Goal: Feedback & Contribution: Leave review/rating

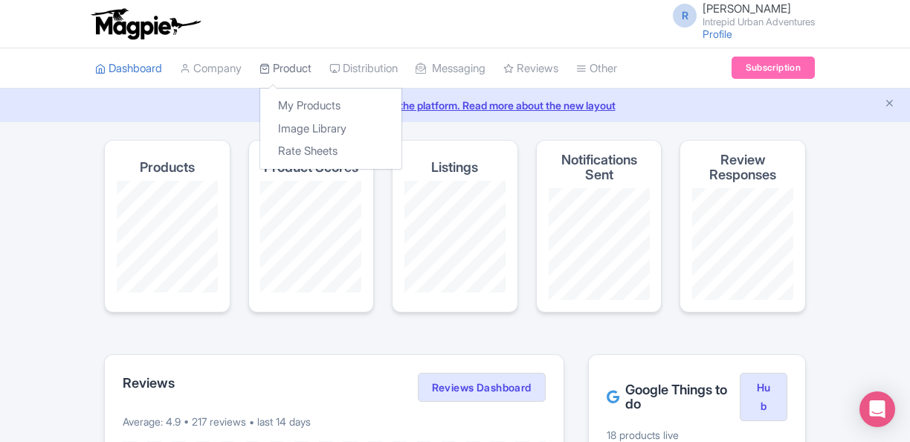
click at [269, 71] on icon at bounding box center [265, 68] width 10 height 10
click at [370, 110] on link "My Products" at bounding box center [330, 105] width 141 height 23
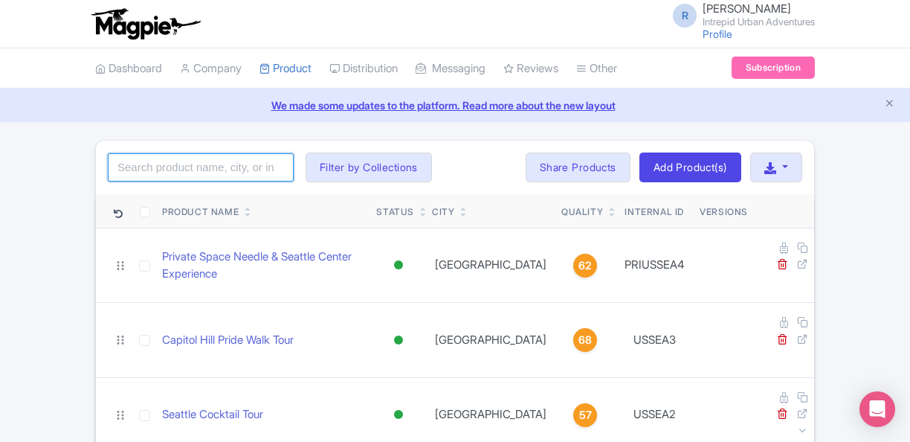
click at [251, 165] on input "search" at bounding box center [201, 167] width 186 height 28
type input "cairo"
click button "Search" at bounding box center [0, 0] width 0 height 0
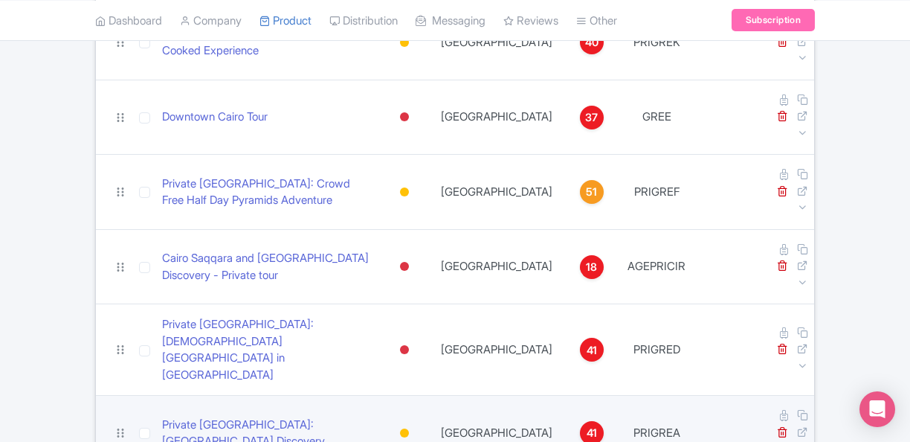
scroll to position [311, 0]
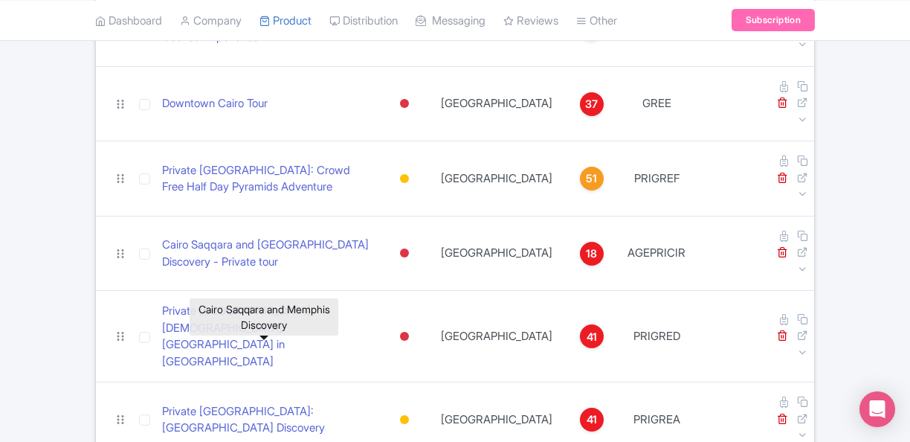
drag, startPoint x: 333, startPoint y: 350, endPoint x: 334, endPoint y: 359, distance: 9.0
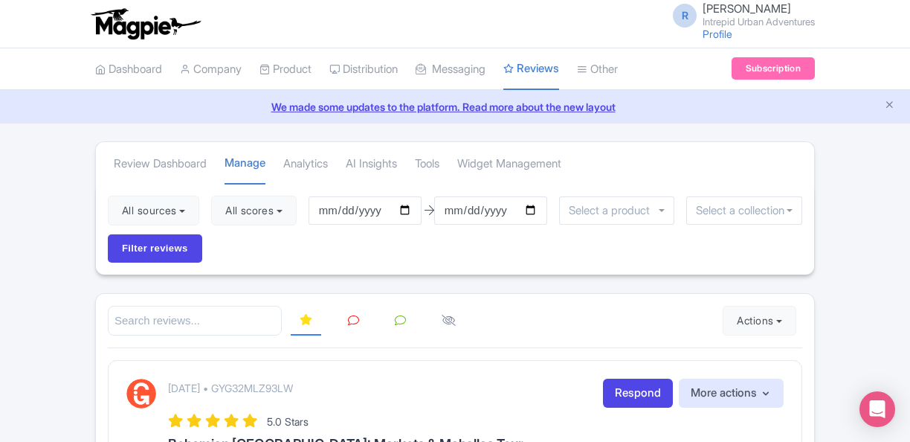
click at [595, 206] on input "select-one" at bounding box center [610, 210] width 83 height 13
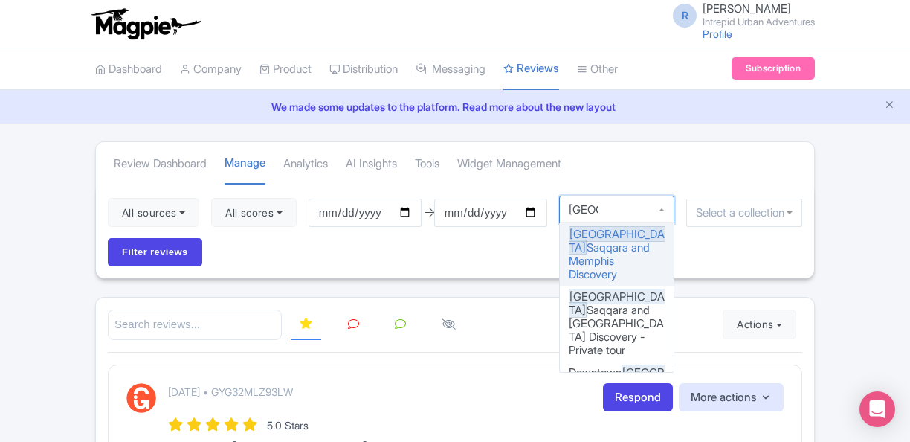
type input "[GEOGRAPHIC_DATA]"
click at [412, 212] on input "[DATE]" at bounding box center [365, 213] width 113 height 28
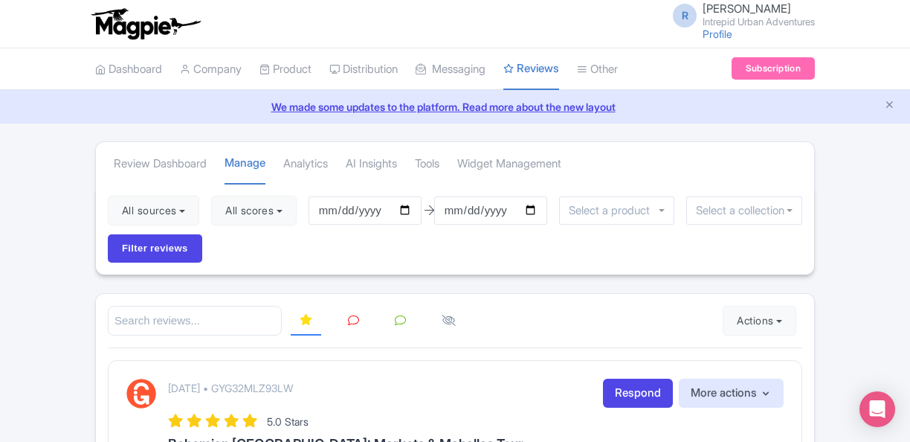
click at [550, 247] on div "All sources Select all Deselect all Select all Deselect all Urban Adventures - …" at bounding box center [455, 229] width 719 height 91
click at [622, 211] on input "select-one" at bounding box center [613, 210] width 89 height 13
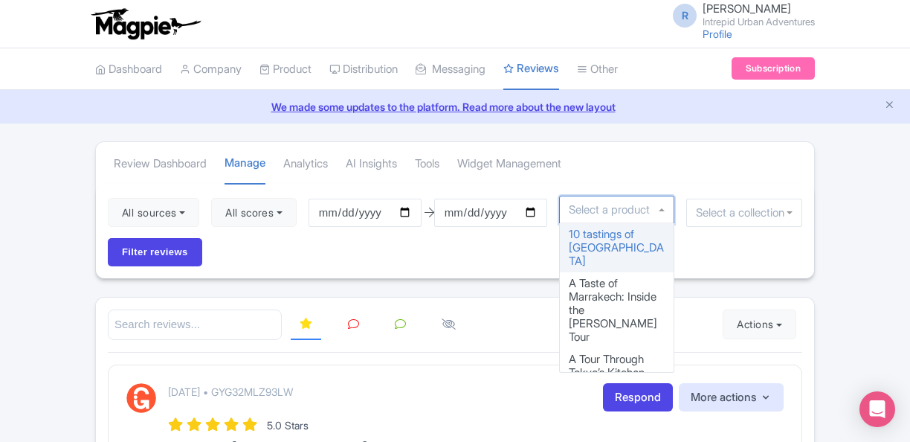
click at [706, 206] on input "select-one" at bounding box center [741, 212] width 91 height 13
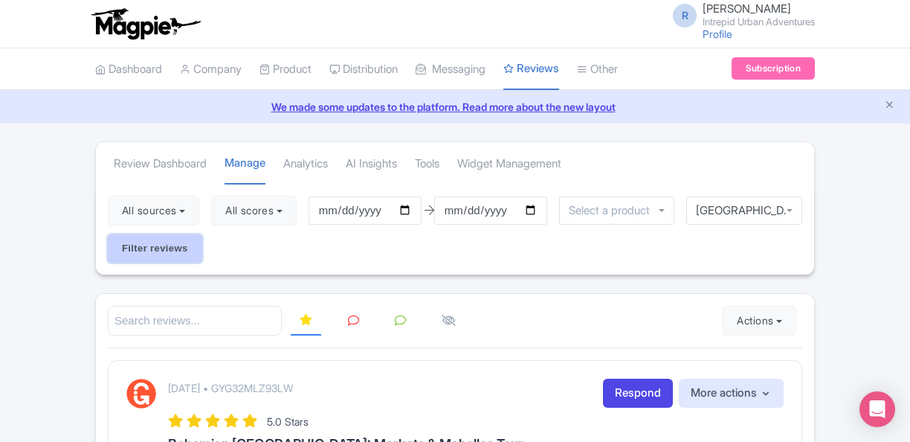
click at [119, 248] on input "Filter reviews" at bounding box center [155, 248] width 94 height 28
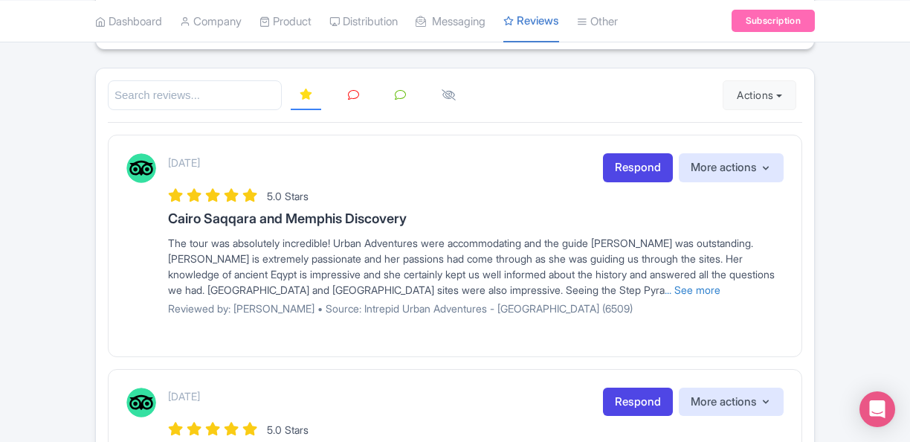
scroll to position [223, 0]
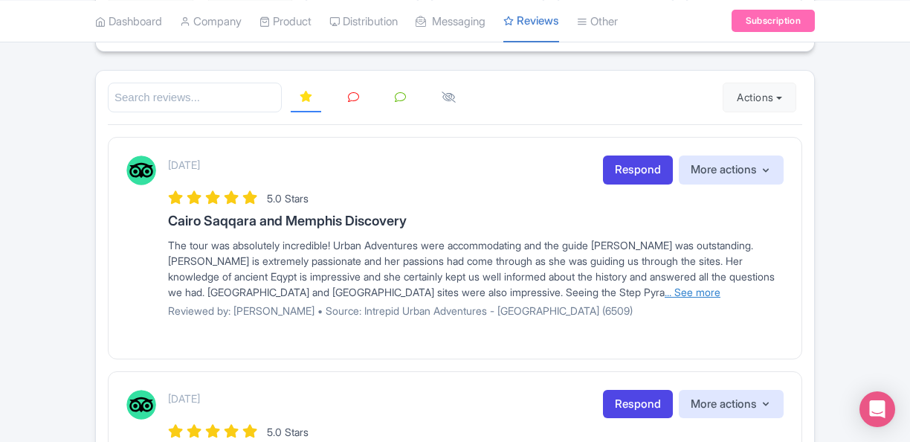
click at [665, 290] on link "... See more" at bounding box center [693, 292] width 56 height 13
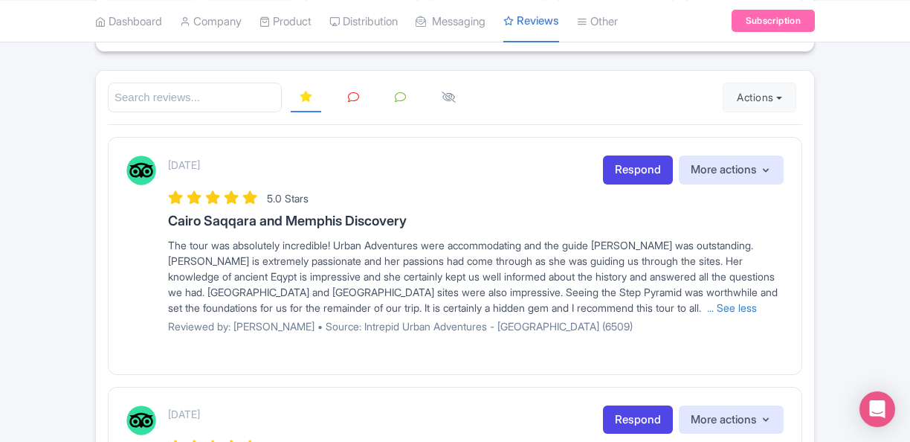
drag, startPoint x: 634, startPoint y: 298, endPoint x: 595, endPoint y: 295, distance: 38.8
click at [707, 301] on link "... See less" at bounding box center [732, 307] width 50 height 13
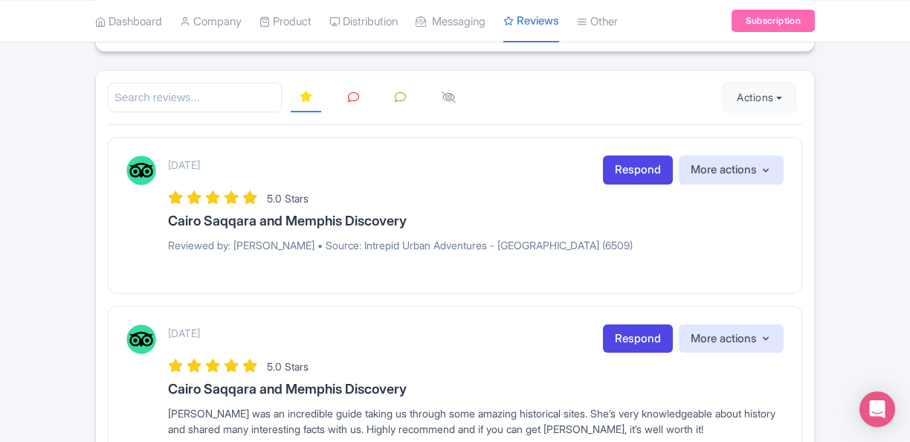
click at [547, 229] on div "September 07, 2025 Respond More actions Hide from this page Hide from review wi…" at bounding box center [476, 208] width 616 height 107
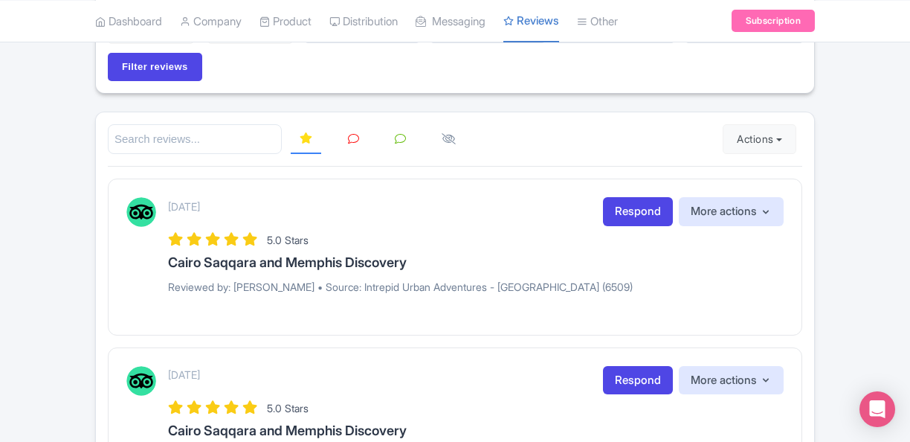
scroll to position [149, 0]
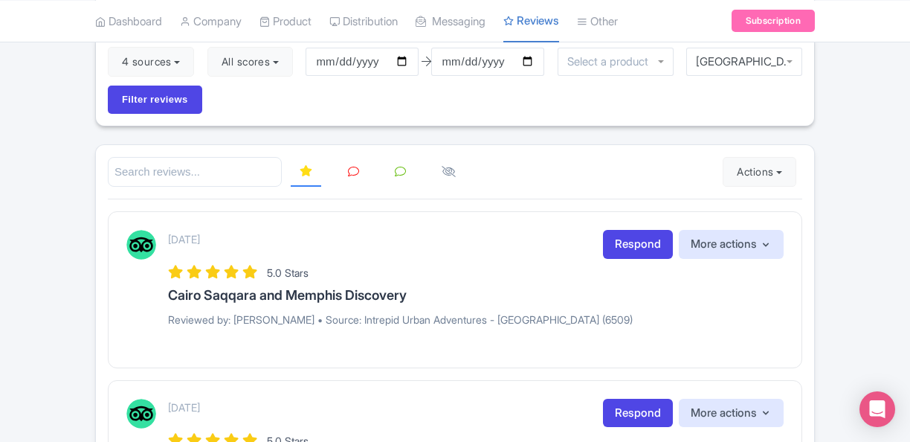
drag, startPoint x: 384, startPoint y: 328, endPoint x: 397, endPoint y: 308, distance: 24.1
click at [382, 327] on div "September 07, 2025 Respond More actions Hide from this page Hide from review wi…" at bounding box center [476, 283] width 616 height 107
drag, startPoint x: 406, startPoint y: 292, endPoint x: 411, endPoint y: 279, distance: 13.4
click at [407, 290] on h3 "Cairo Saqqara and Memphis Discovery" at bounding box center [476, 295] width 616 height 15
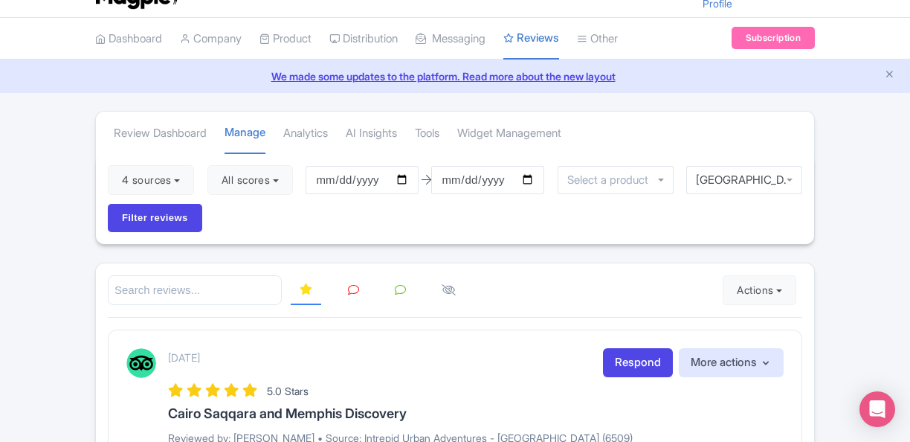
scroll to position [0, 0]
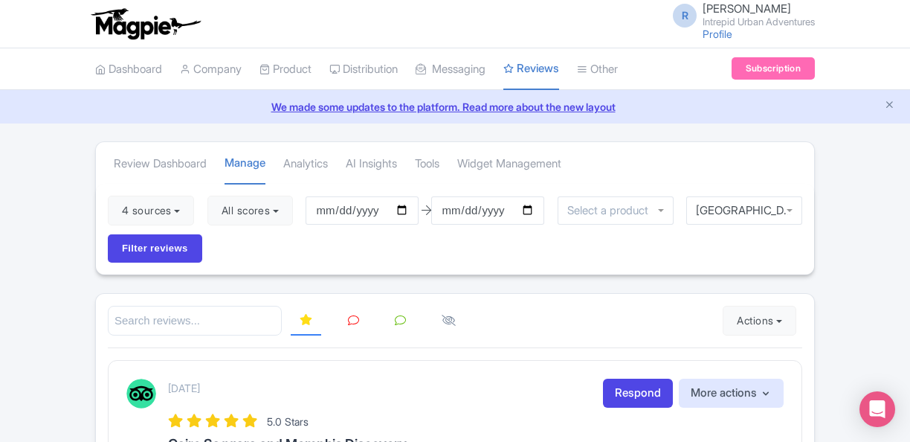
click at [450, 318] on icon at bounding box center [449, 320] width 14 height 11
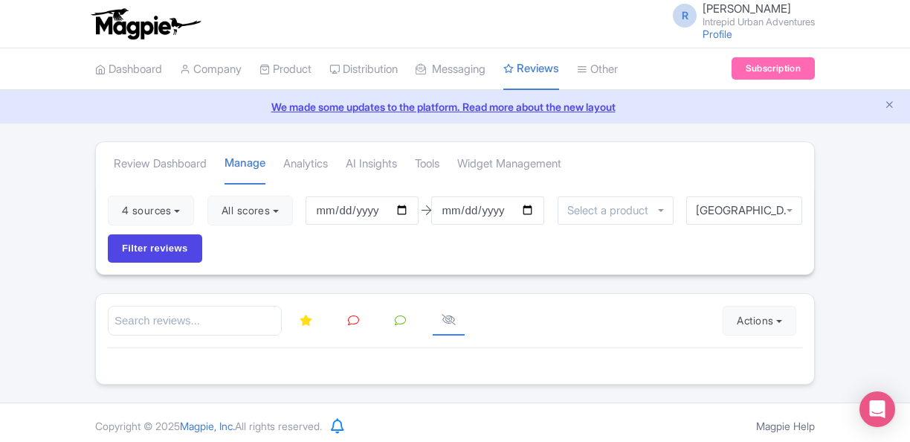
click at [306, 321] on icon at bounding box center [306, 320] width 13 height 11
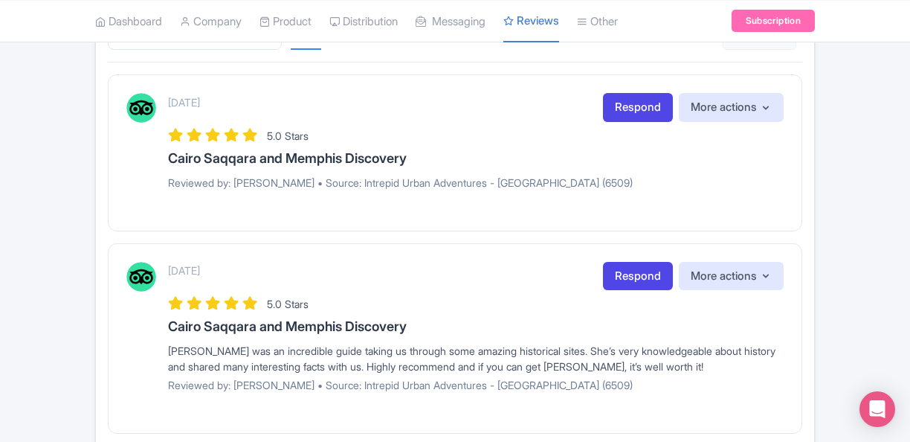
scroll to position [372, 0]
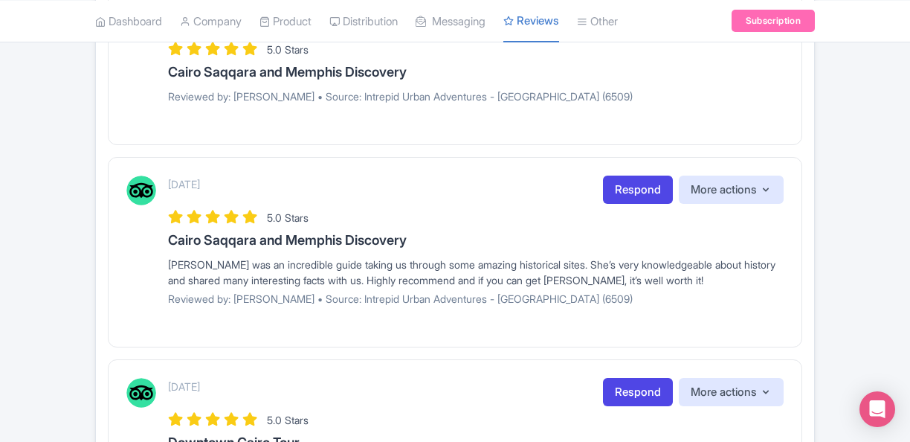
click at [463, 94] on p "Reviewed by: Renae K • Source: Intrepid Urban Adventures - Egypt (6509)" at bounding box center [476, 97] width 616 height 16
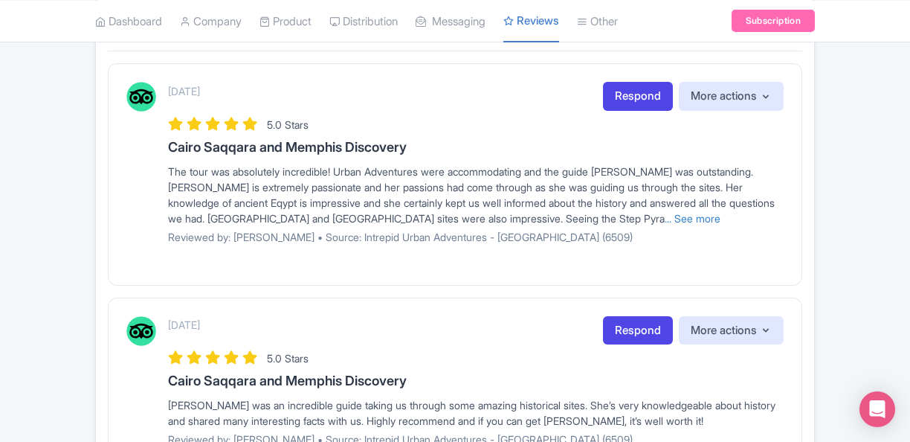
scroll to position [298, 0]
click at [665, 212] on link "... See more" at bounding box center [693, 217] width 56 height 13
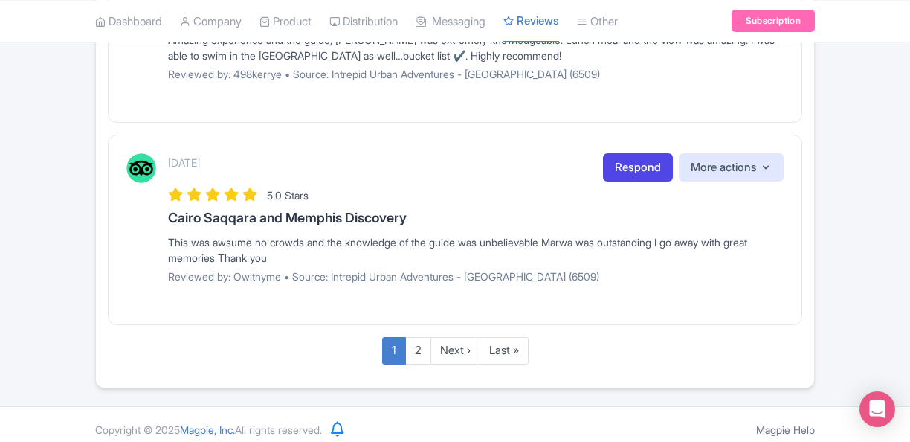
scroll to position [2096, 0]
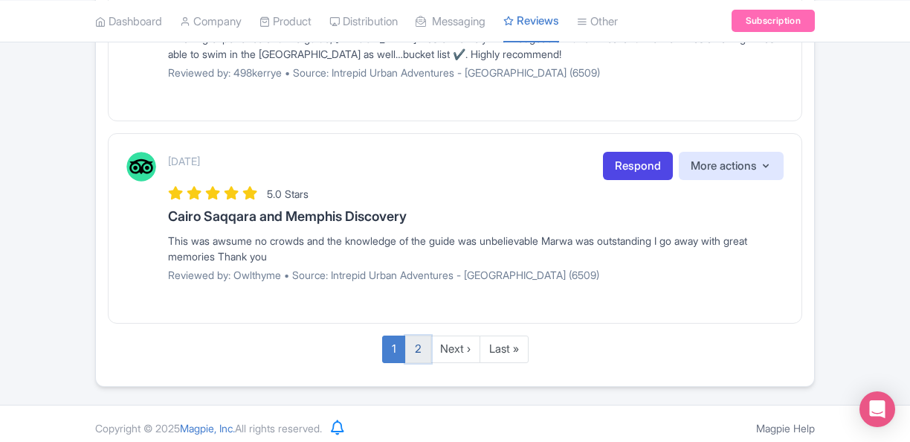
click at [420, 339] on link "2" at bounding box center [418, 349] width 26 height 28
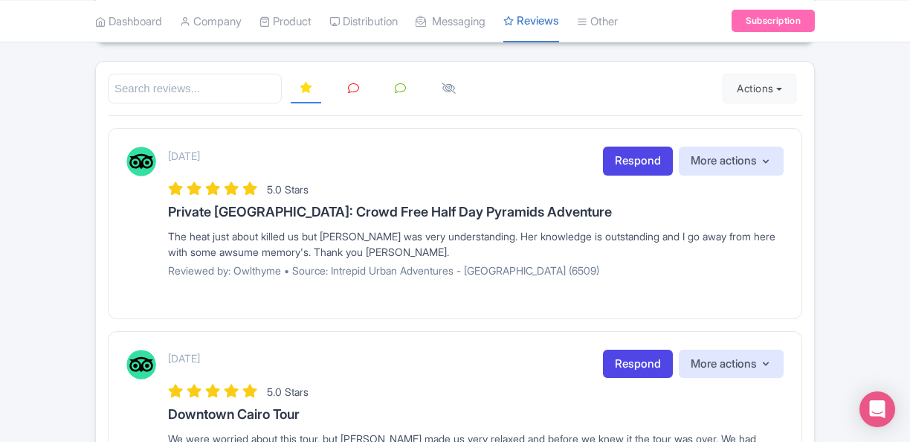
scroll to position [434, 0]
